Goal: Find specific page/section: Find specific page/section

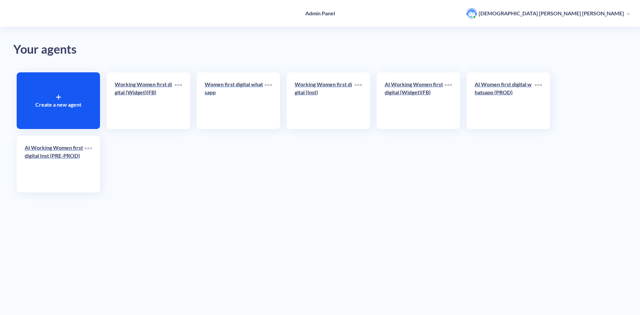
click at [226, 83] on p "Women first digital whatsapp" at bounding box center [235, 88] width 60 height 16
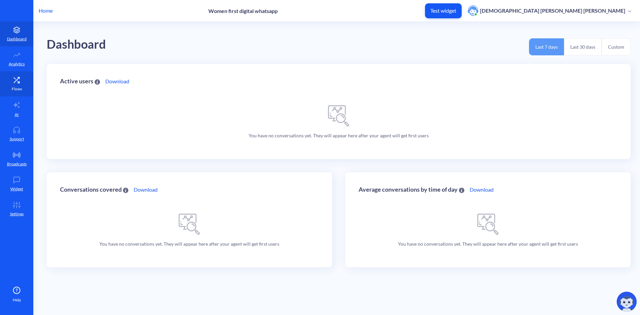
click at [17, 79] on icon at bounding box center [16, 79] width 5 height 5
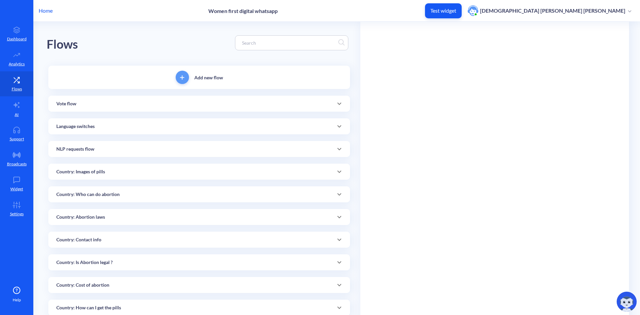
click at [274, 42] on input at bounding box center [289, 43] width 100 height 8
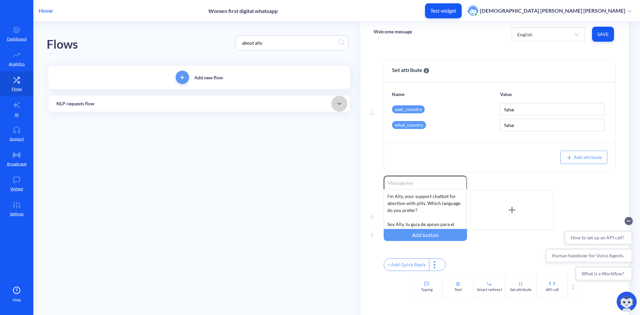
click at [338, 102] on icon at bounding box center [339, 104] width 8 height 8
click at [122, 126] on link "About Ally" at bounding box center [126, 127] width 39 height 15
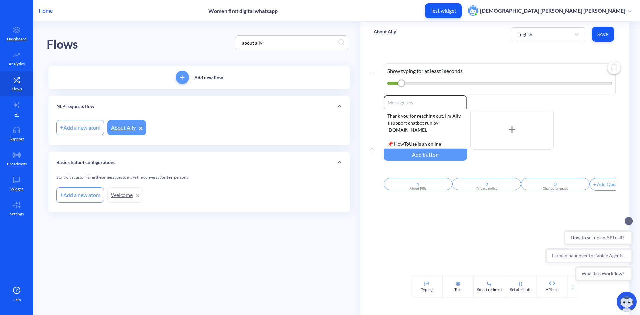
drag, startPoint x: 268, startPoint y: 44, endPoint x: 225, endPoint y: 34, distance: 44.7
click at [225, 34] on div "Flows about ally" at bounding box center [199, 43] width 305 height 42
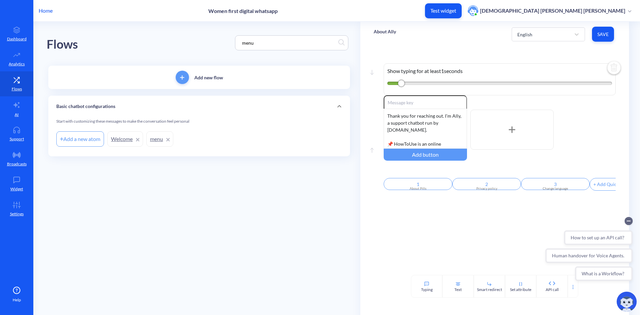
type input "menu"
click at [153, 138] on link "menu" at bounding box center [159, 138] width 27 height 15
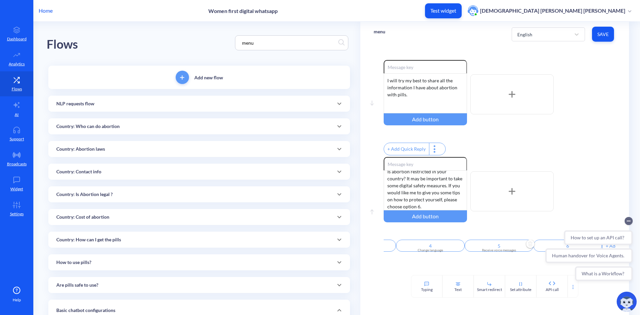
scroll to position [0, 236]
click at [632, 223] on circle "Collapse conversation starters" at bounding box center [629, 221] width 8 height 8
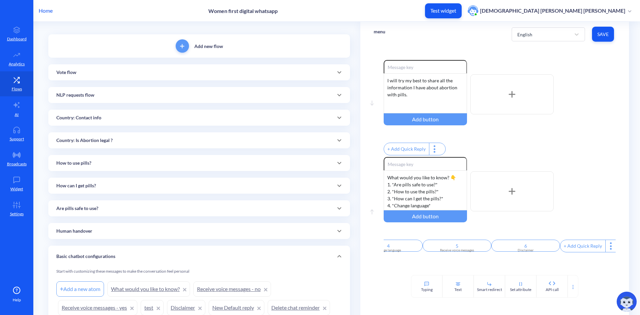
scroll to position [0, 0]
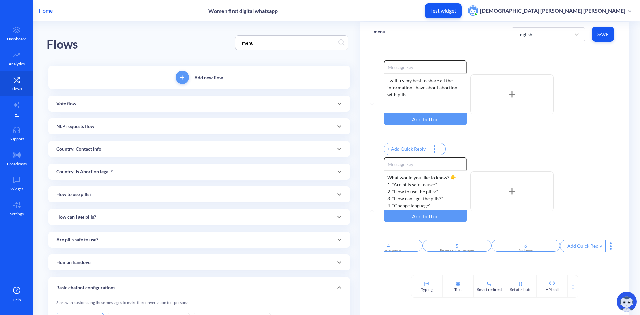
click at [289, 42] on input "menu" at bounding box center [289, 43] width 100 height 8
click at [47, 9] on p "Home" at bounding box center [46, 11] width 14 height 8
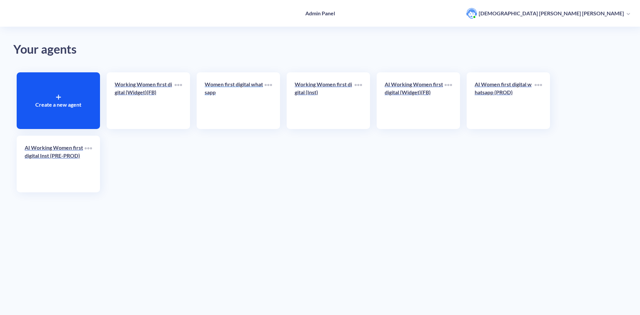
click at [225, 83] on p "Women first digital whatsapp" at bounding box center [235, 88] width 60 height 16
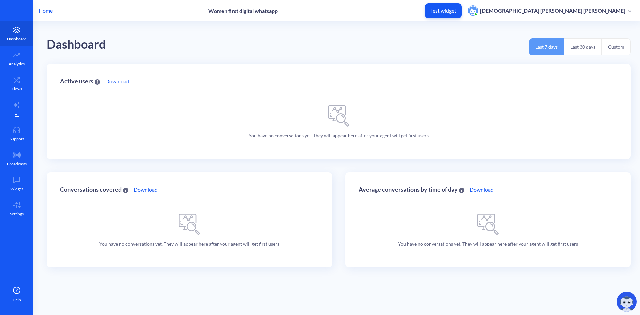
click at [41, 10] on p "Home" at bounding box center [46, 11] width 14 height 8
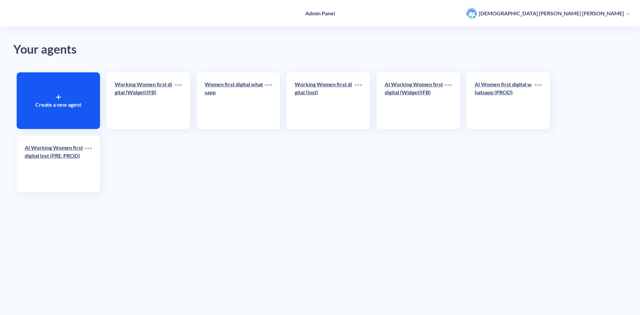
click at [487, 89] on p "AI Women first digital whatsapp (PROD)" at bounding box center [505, 88] width 60 height 16
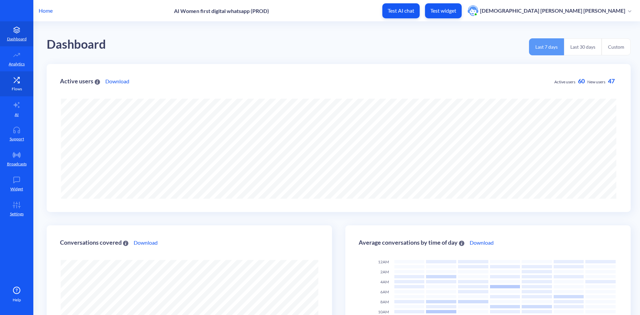
scroll to position [315, 640]
click at [16, 84] on link "Flows" at bounding box center [16, 83] width 33 height 25
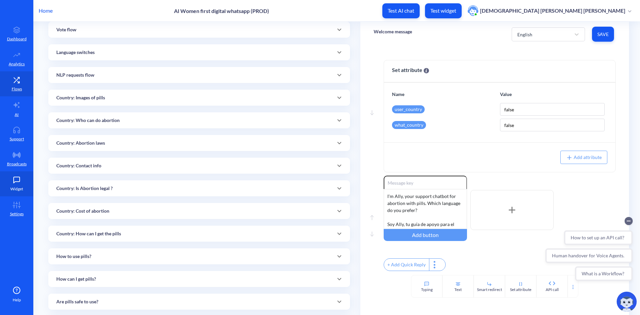
scroll to position [233, 0]
